Goal: Transaction & Acquisition: Download file/media

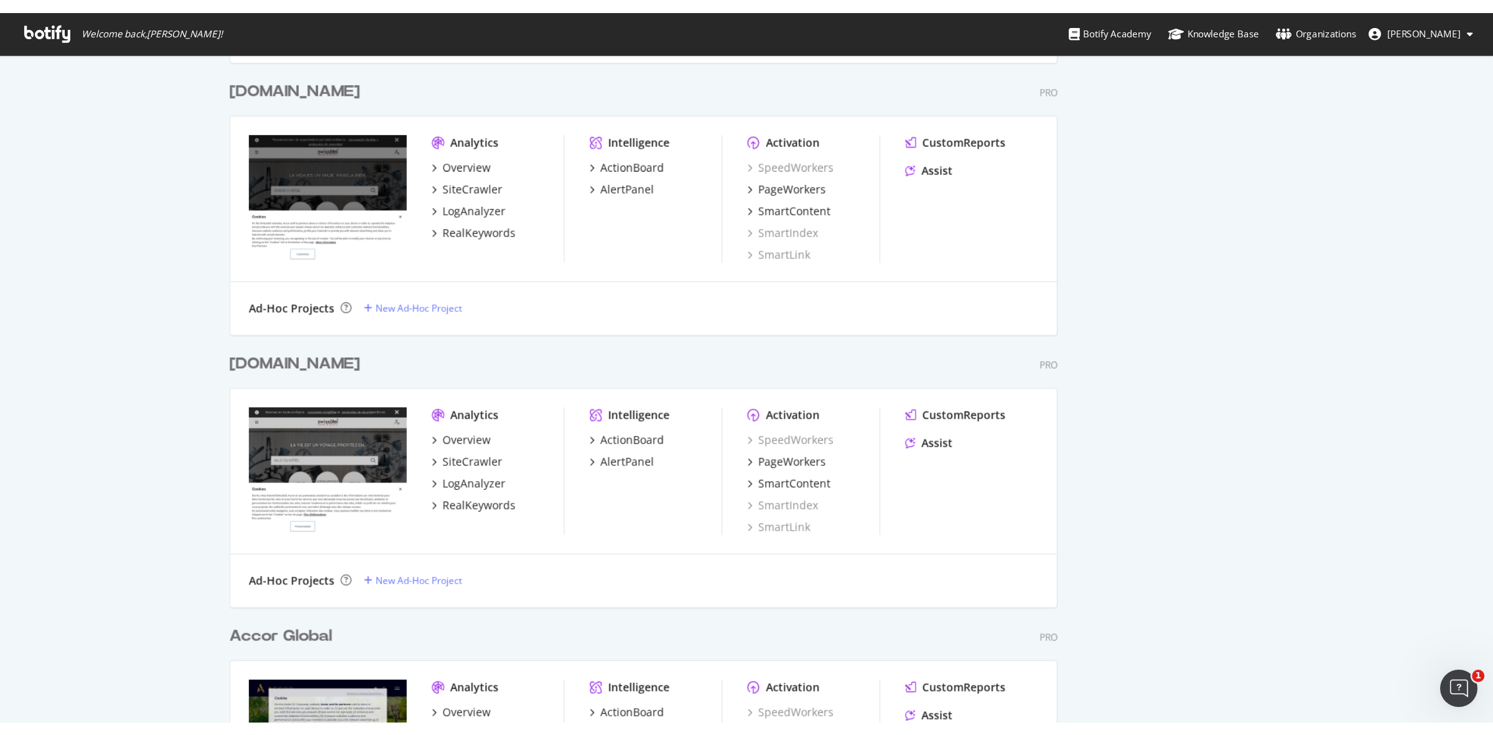
scroll to position [2001, 0]
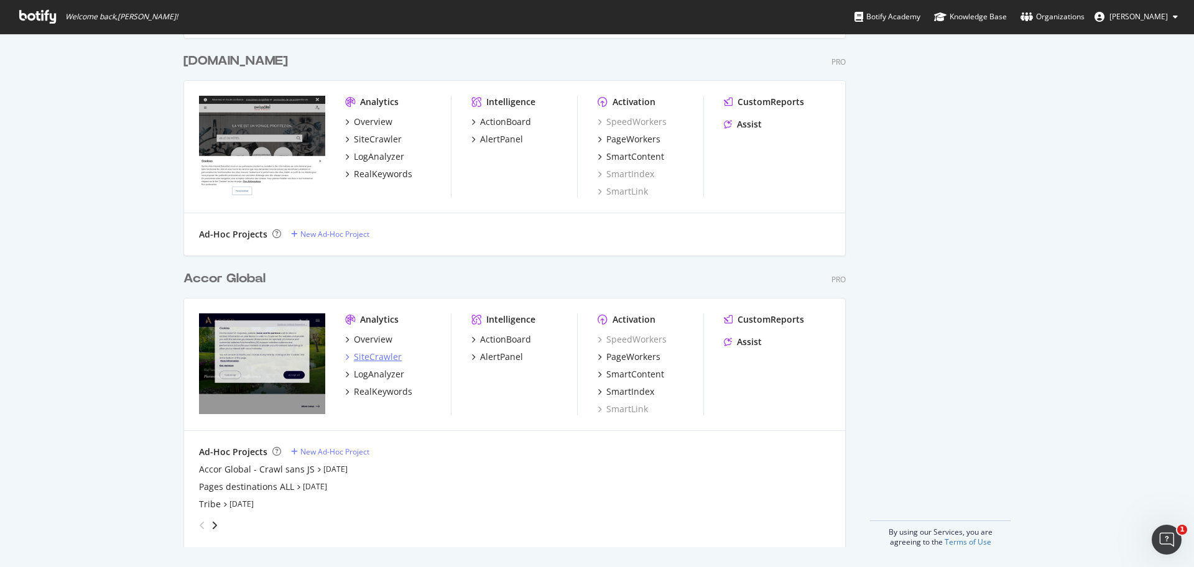
click at [376, 354] on div "SiteCrawler" at bounding box center [378, 357] width 48 height 12
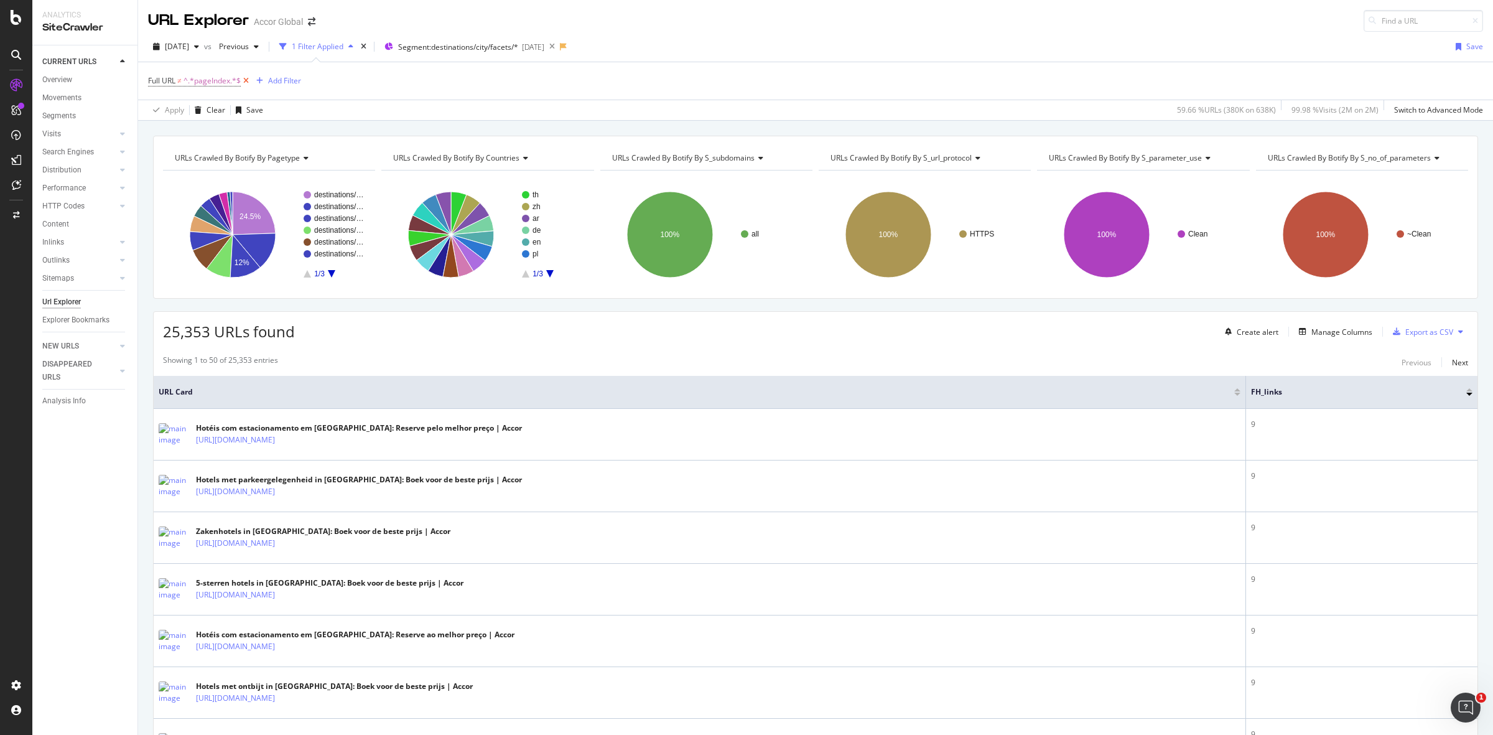
click at [246, 78] on icon at bounding box center [246, 81] width 11 height 12
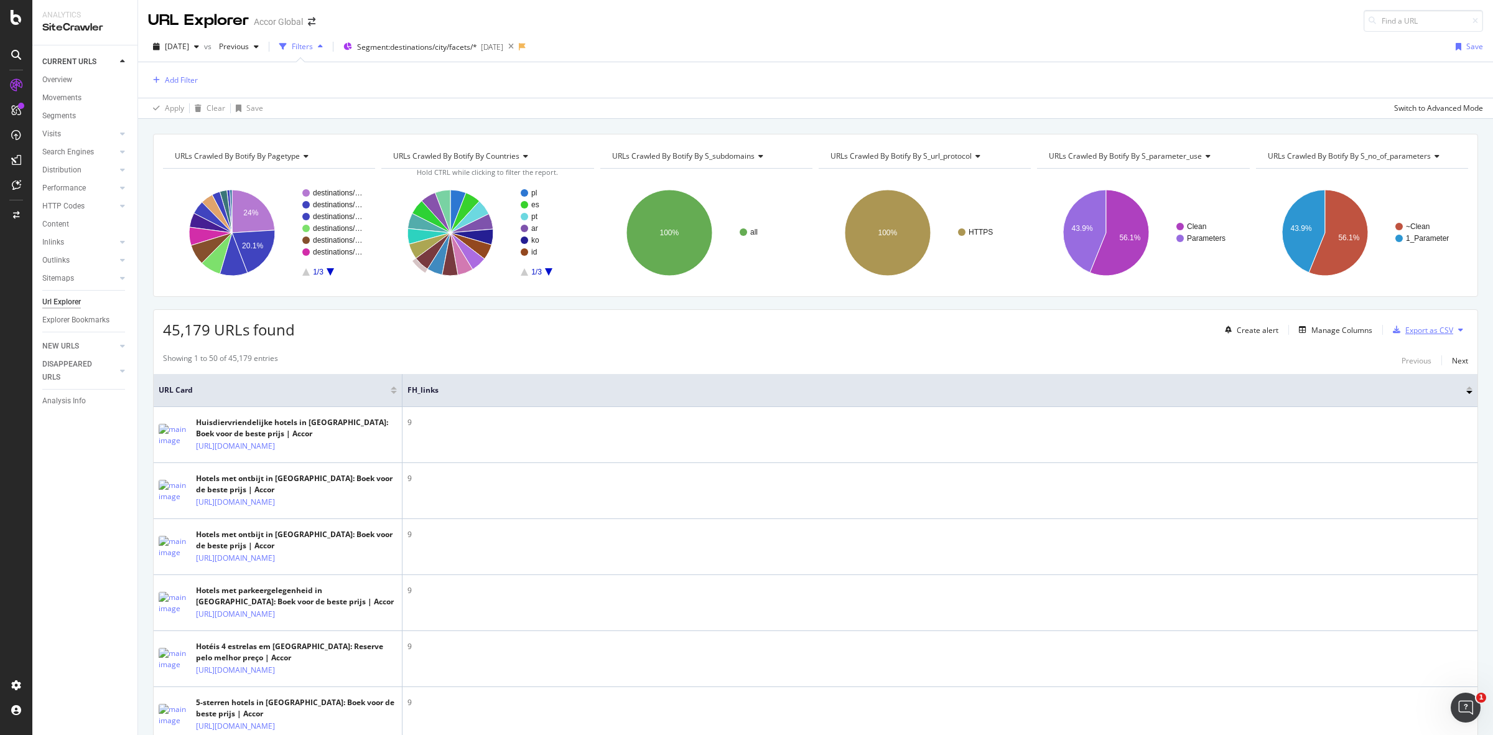
click at [1426, 330] on div "Export as CSV" at bounding box center [1429, 330] width 48 height 11
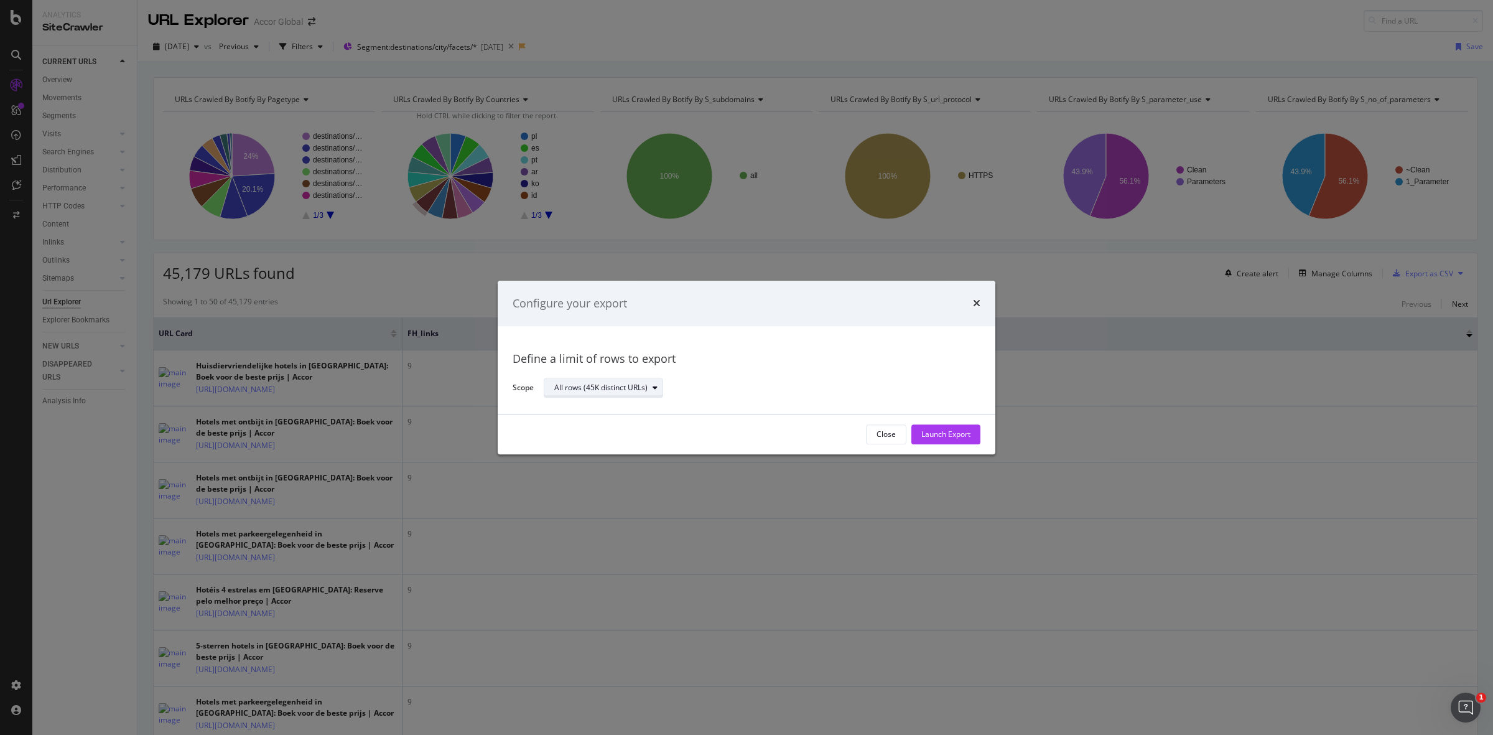
click at [648, 390] on div "modal" at bounding box center [655, 387] width 15 height 7
click at [873, 381] on div "All rows (45K distinct URLs)" at bounding box center [757, 388] width 427 height 22
click at [957, 440] on div "Launch Export" at bounding box center [945, 434] width 49 height 19
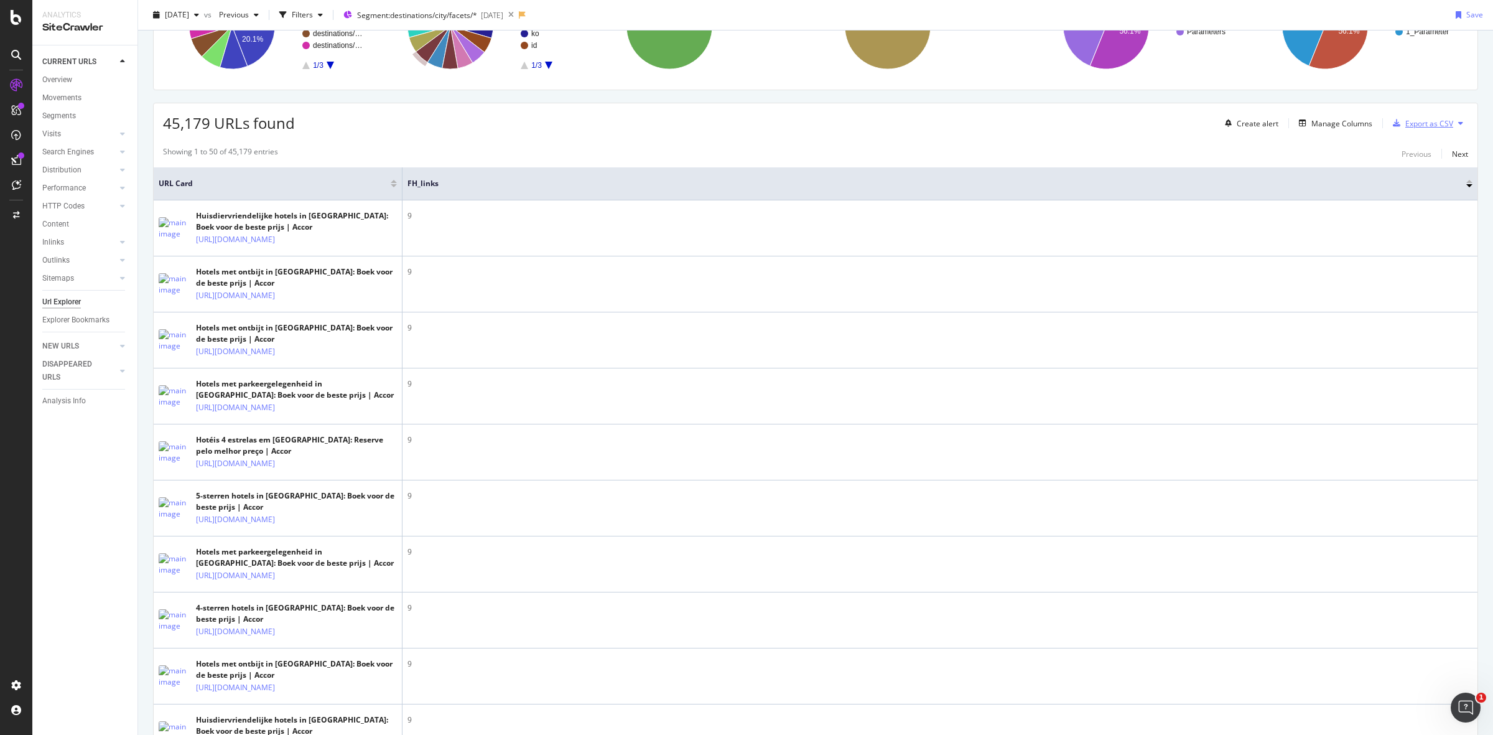
scroll to position [154, 0]
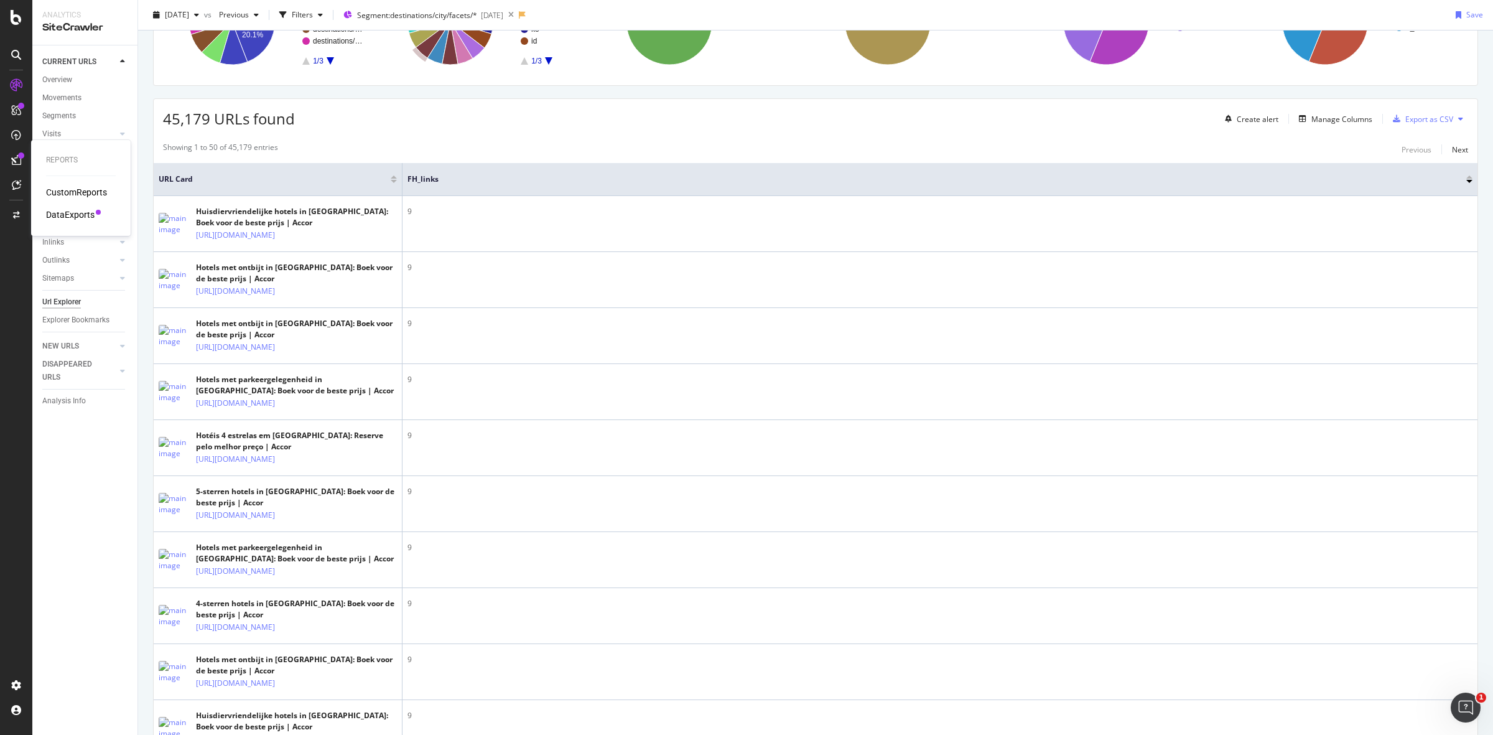
click at [19, 156] on div at bounding box center [21, 155] width 6 height 6
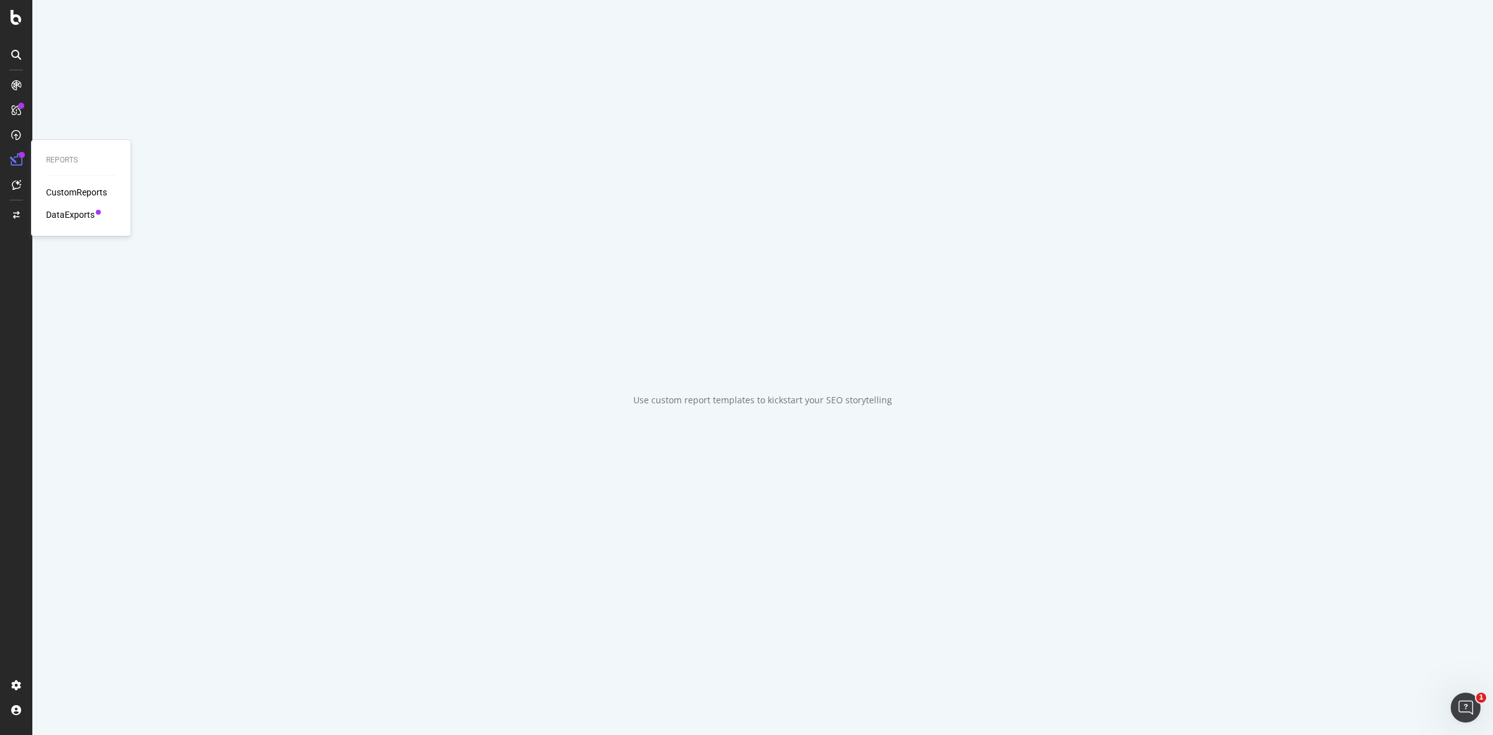
click at [66, 221] on div "Reports CustomReports DataExports" at bounding box center [81, 187] width 90 height 91
click at [66, 215] on div "DataExports" at bounding box center [70, 214] width 49 height 12
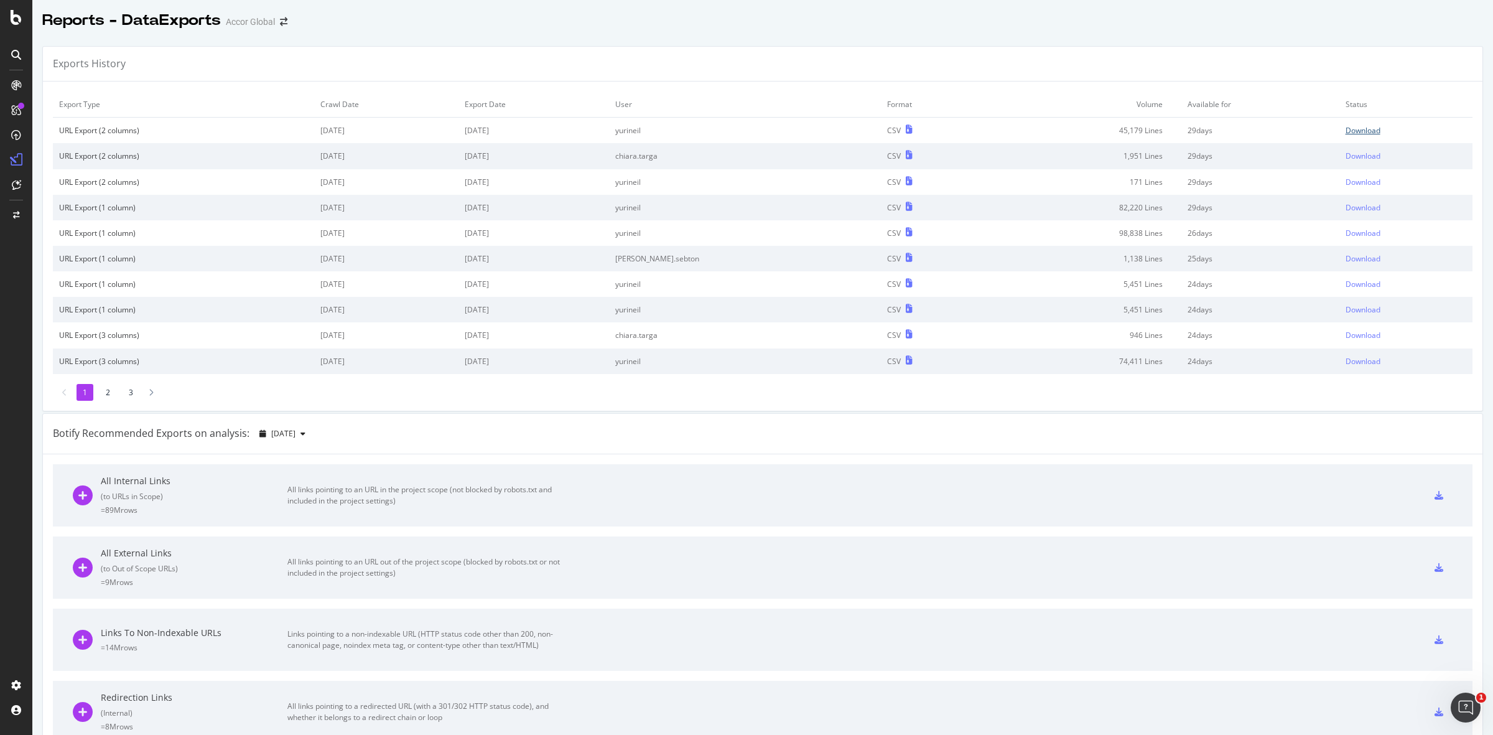
click at [1354, 132] on link "Download" at bounding box center [1405, 130] width 121 height 11
